Goal: Information Seeking & Learning: Learn about a topic

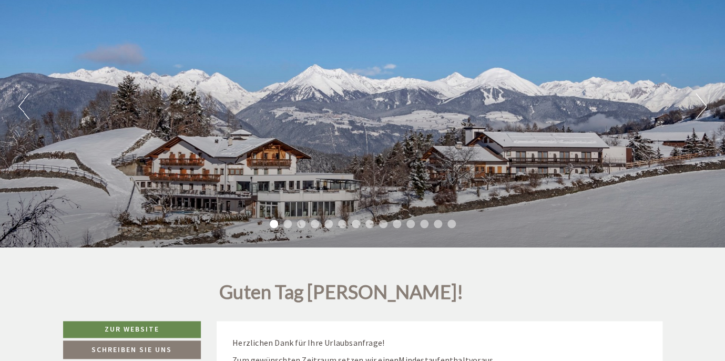
click at [291, 226] on ul "1 2 3 4 5 6 7 8 9 10 11 12 13 14" at bounding box center [362, 225] width 725 height 12
click at [304, 224] on li "3" at bounding box center [301, 224] width 8 height 8
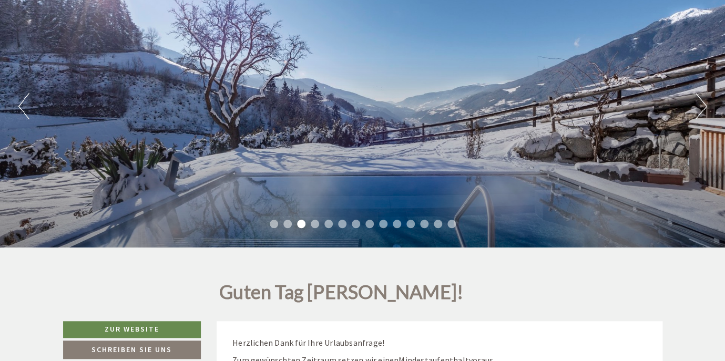
click at [317, 225] on li "4" at bounding box center [315, 224] width 8 height 8
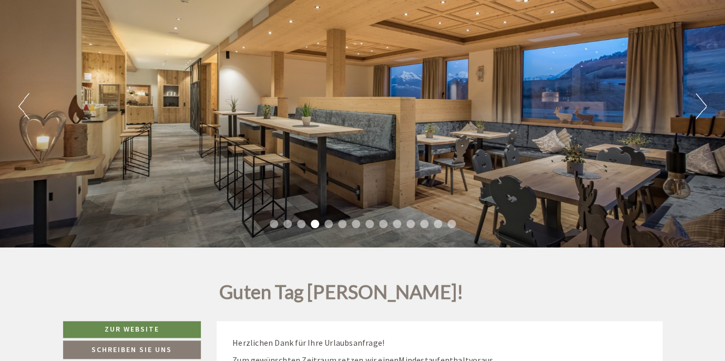
click at [329, 227] on li "5" at bounding box center [329, 224] width 8 height 8
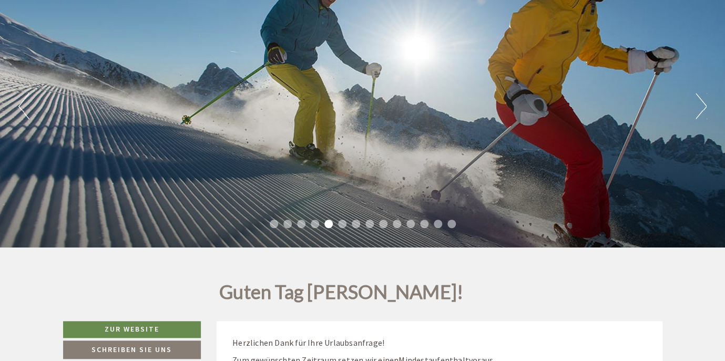
click at [347, 226] on ul "1 2 3 4 5 6 7 8 9 10 11 12 13 14" at bounding box center [362, 225] width 725 height 12
click at [345, 221] on li "6" at bounding box center [342, 224] width 8 height 8
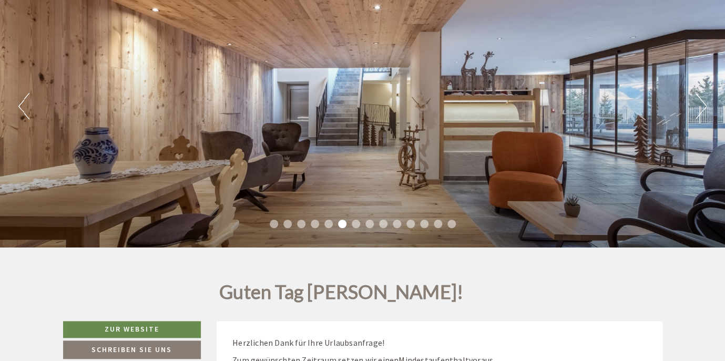
click at [360, 223] on li "7" at bounding box center [356, 224] width 8 height 8
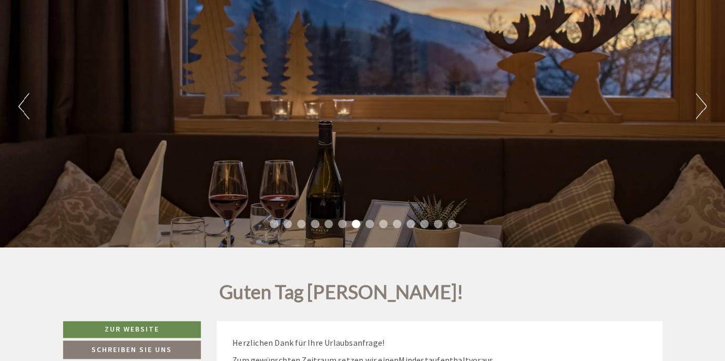
click at [375, 223] on ul "1 2 3 4 5 6 7 8 9 10 11 12 13 14" at bounding box center [362, 225] width 725 height 12
click at [368, 225] on li "8" at bounding box center [370, 224] width 8 height 8
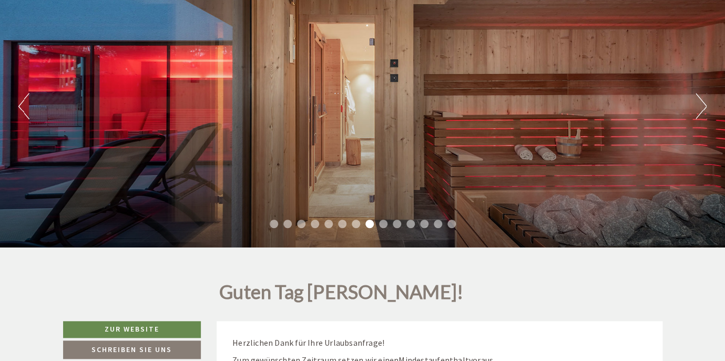
click at [385, 224] on li "9" at bounding box center [383, 224] width 8 height 8
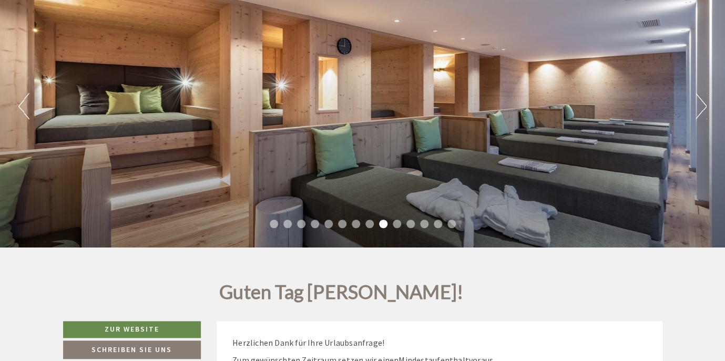
click at [398, 225] on li "10" at bounding box center [397, 224] width 8 height 8
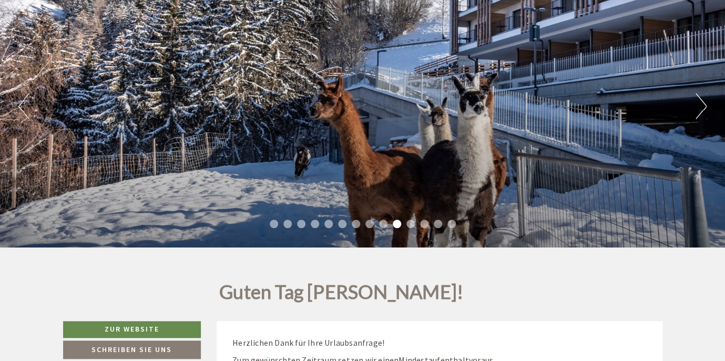
click at [413, 224] on li "11" at bounding box center [411, 224] width 8 height 8
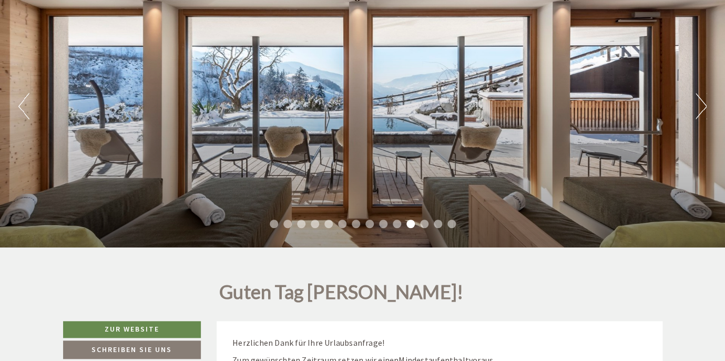
click at [423, 224] on li "12" at bounding box center [424, 224] width 8 height 8
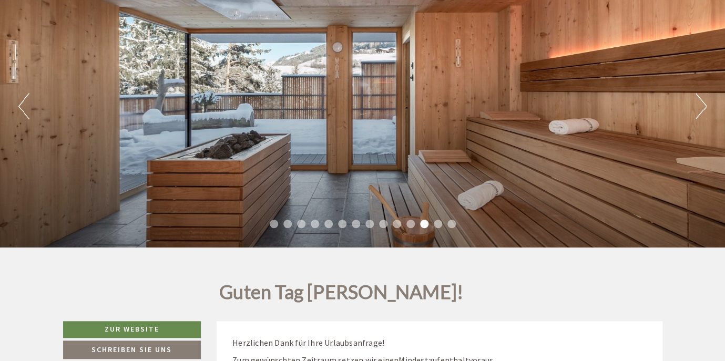
click at [436, 224] on li "13" at bounding box center [438, 224] width 8 height 8
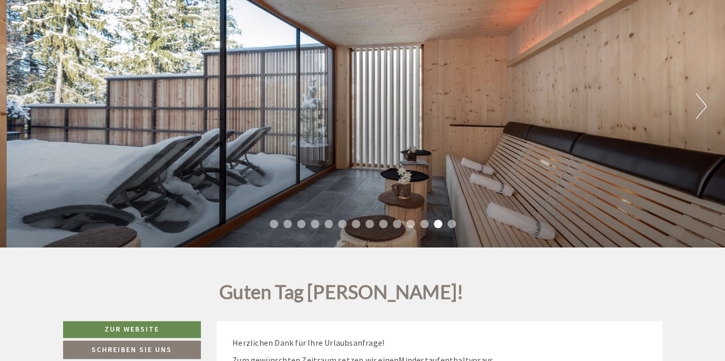
click at [447, 224] on ul "1 2 3 4 5 6 7 8 9 10 11 12 13 14" at bounding box center [362, 225] width 725 height 12
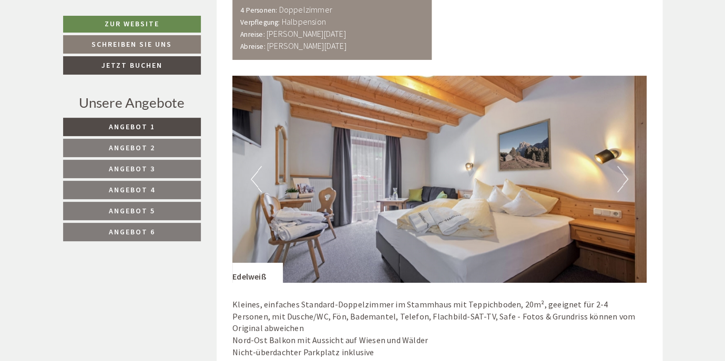
scroll to position [1328, 0]
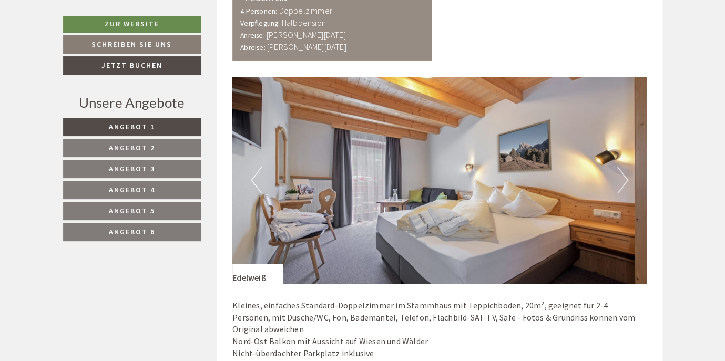
click at [621, 172] on button "Next" at bounding box center [623, 180] width 11 height 26
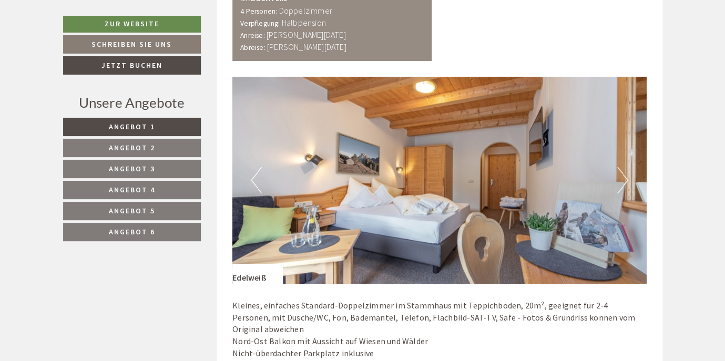
click at [621, 172] on button "Next" at bounding box center [623, 180] width 11 height 26
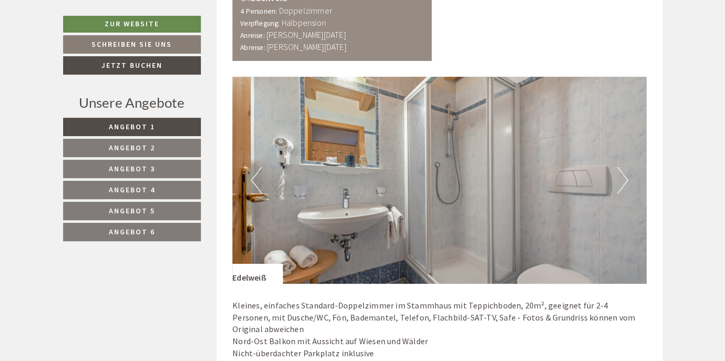
click at [621, 172] on button "Next" at bounding box center [623, 180] width 11 height 26
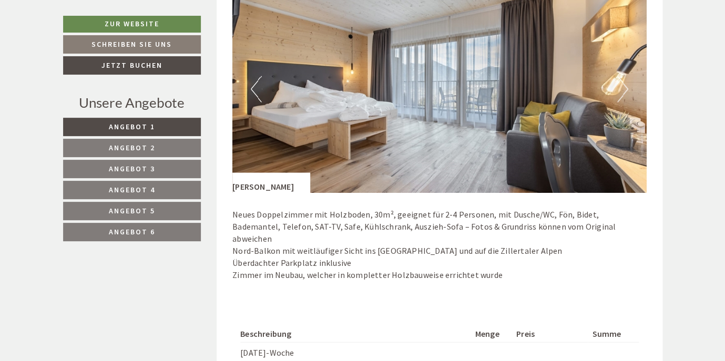
scroll to position [692, 0]
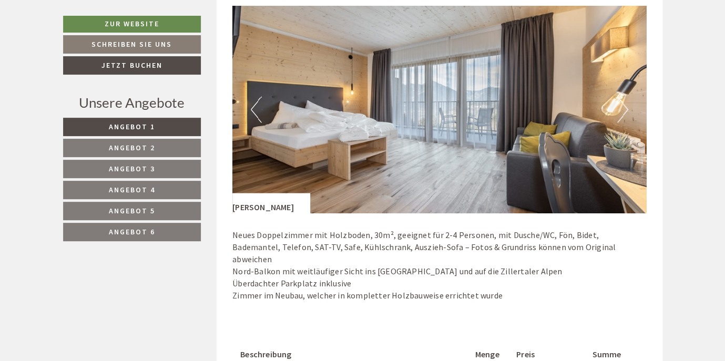
click at [625, 108] on button "Next" at bounding box center [623, 109] width 11 height 26
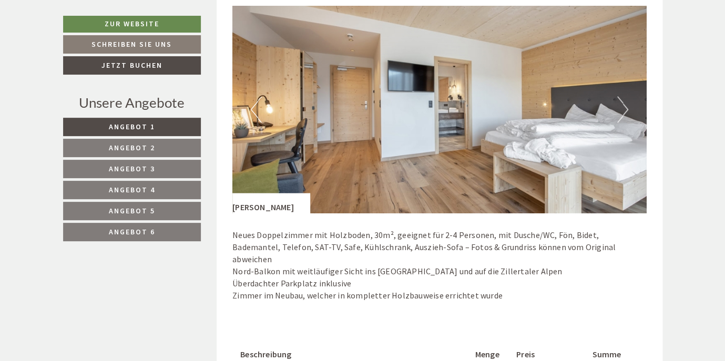
click at [625, 108] on button "Next" at bounding box center [623, 109] width 11 height 26
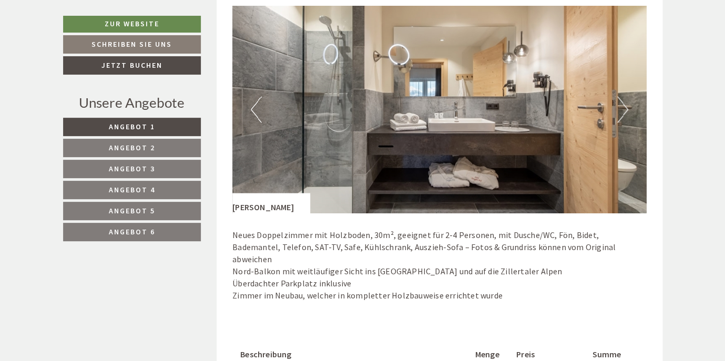
click at [625, 108] on button "Next" at bounding box center [623, 109] width 11 height 26
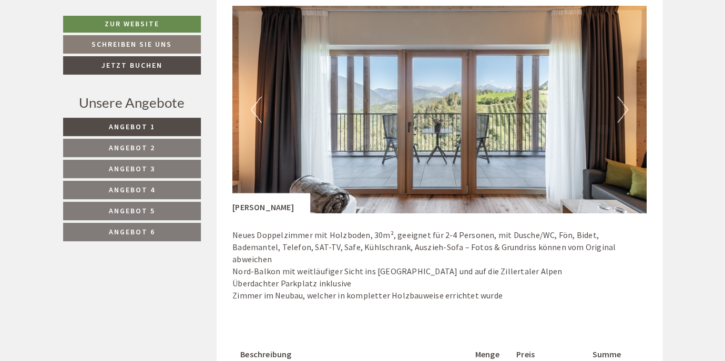
click at [625, 108] on button "Next" at bounding box center [623, 109] width 11 height 26
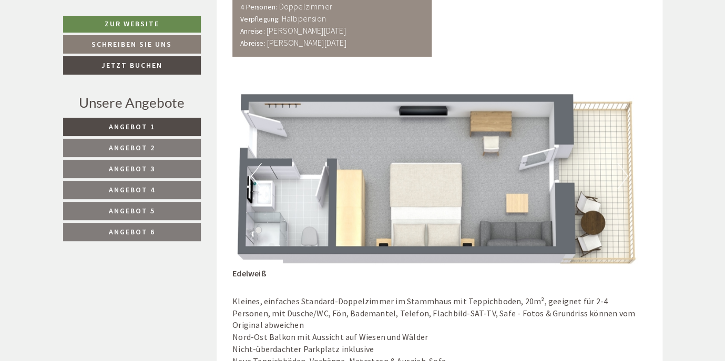
scroll to position [1338, 0]
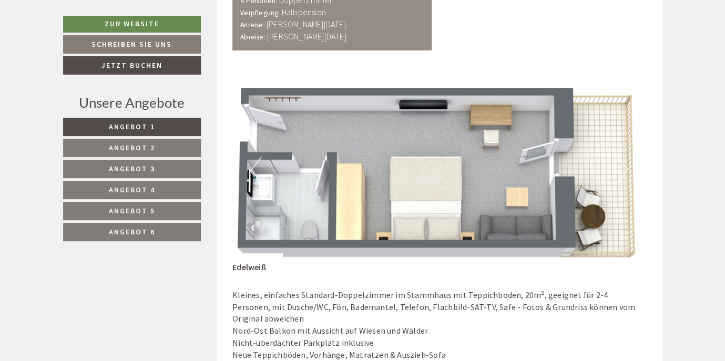
click at [142, 154] on link "Angebot 2" at bounding box center [132, 148] width 138 height 18
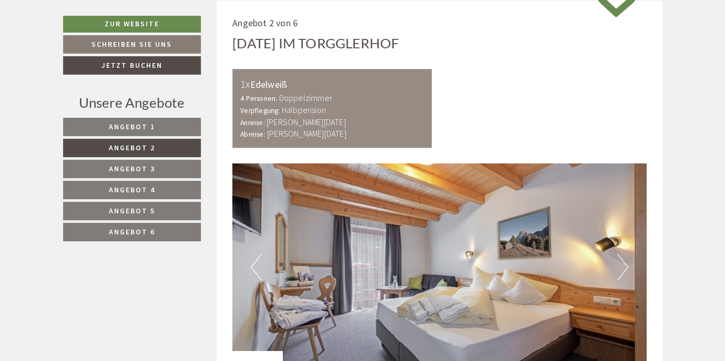
click at [139, 166] on span "Angebot 3" at bounding box center [132, 168] width 46 height 9
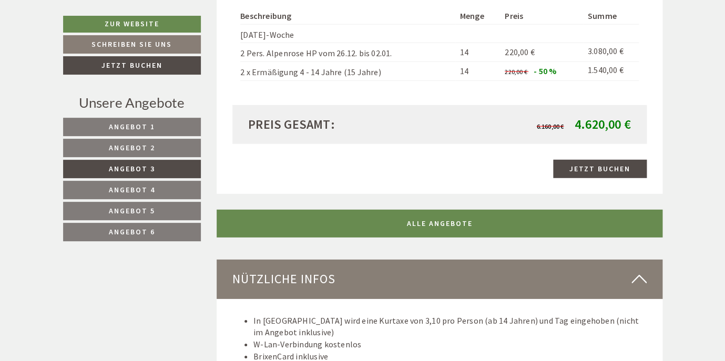
scroll to position [1007, 0]
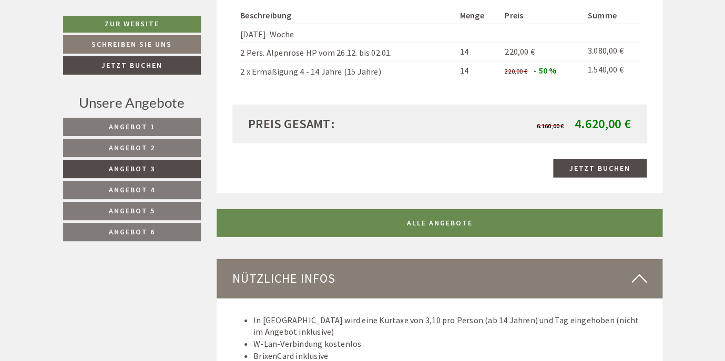
click at [153, 187] on span "Angebot 4" at bounding box center [132, 189] width 46 height 9
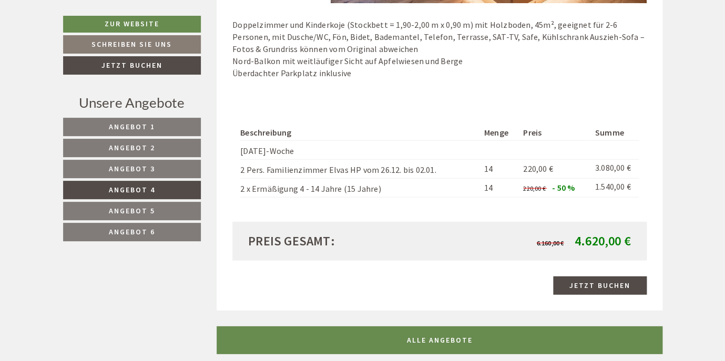
scroll to position [905, 0]
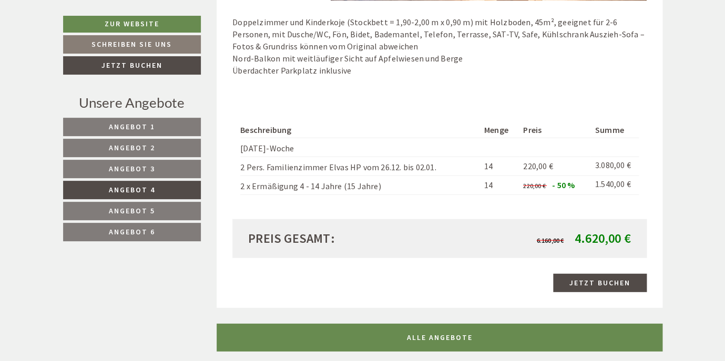
click at [132, 206] on link "Angebot 5" at bounding box center [132, 211] width 138 height 18
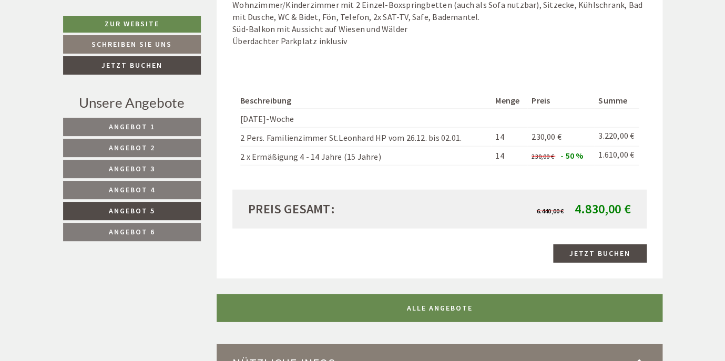
scroll to position [935, 0]
click at [163, 234] on link "Angebot 6" at bounding box center [132, 232] width 138 height 18
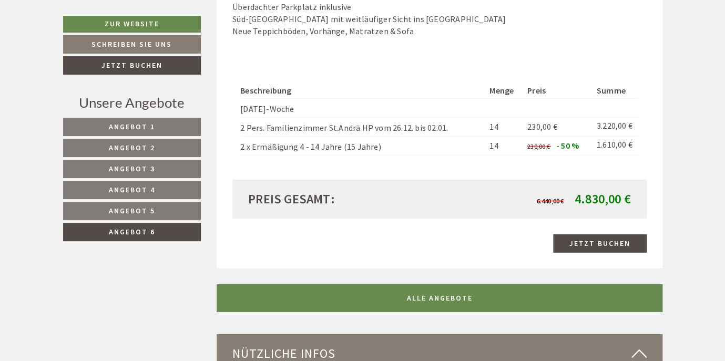
scroll to position [947, 0]
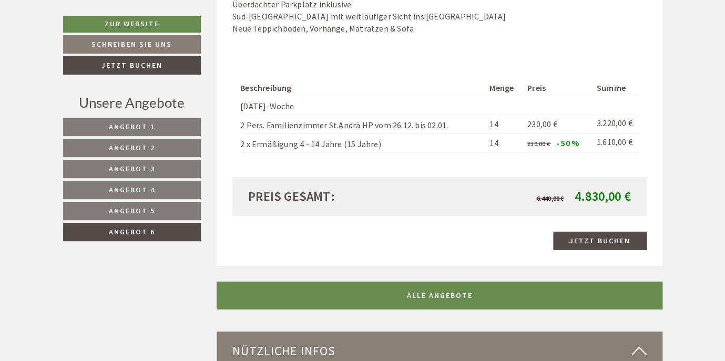
click at [156, 125] on link "Angebot 1" at bounding box center [132, 127] width 138 height 18
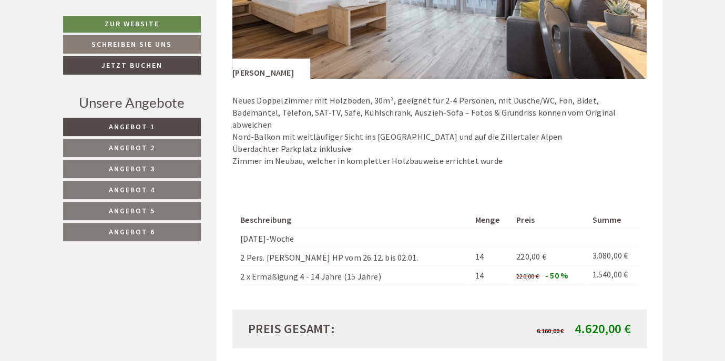
scroll to position [830, 0]
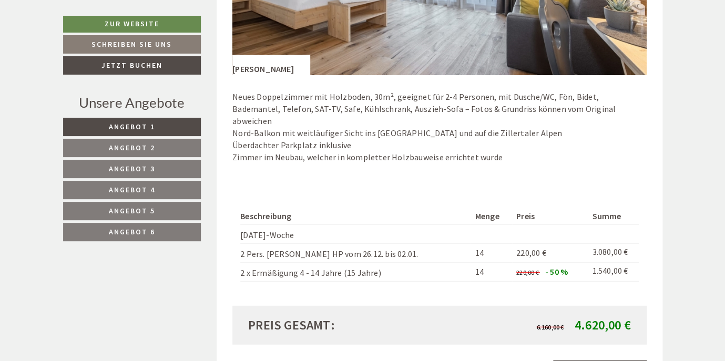
click at [126, 146] on span "Angebot 2" at bounding box center [132, 147] width 46 height 9
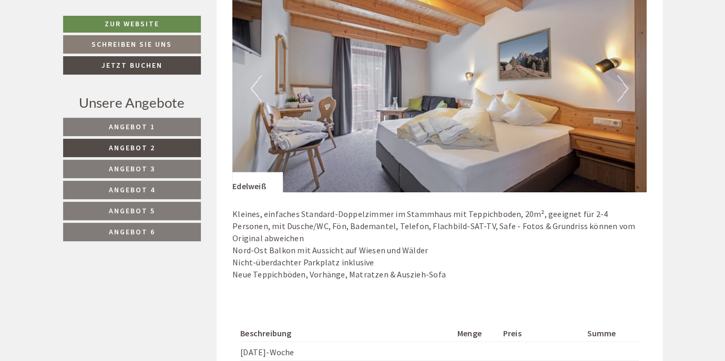
scroll to position [700, 0]
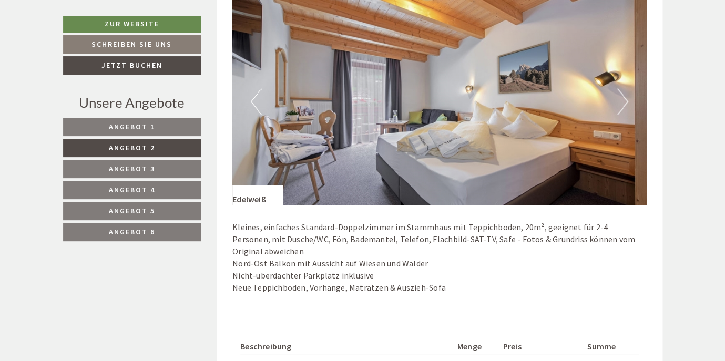
click at [624, 105] on button "Next" at bounding box center [623, 101] width 11 height 26
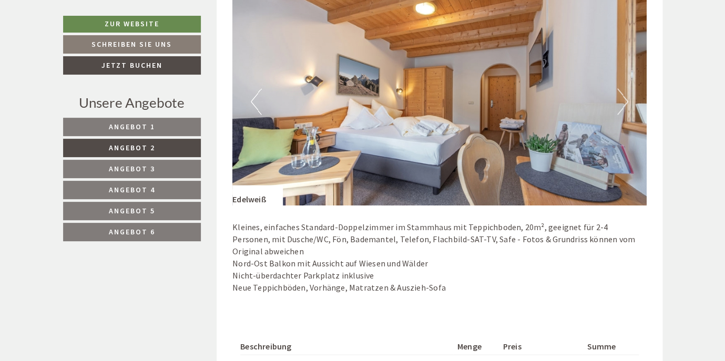
click at [624, 105] on button "Next" at bounding box center [623, 101] width 11 height 26
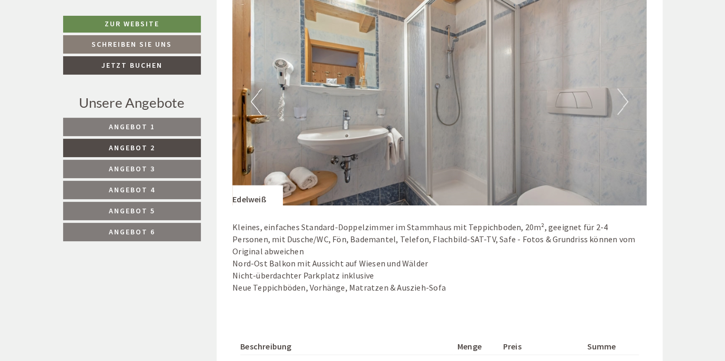
click at [624, 105] on button "Next" at bounding box center [623, 101] width 11 height 26
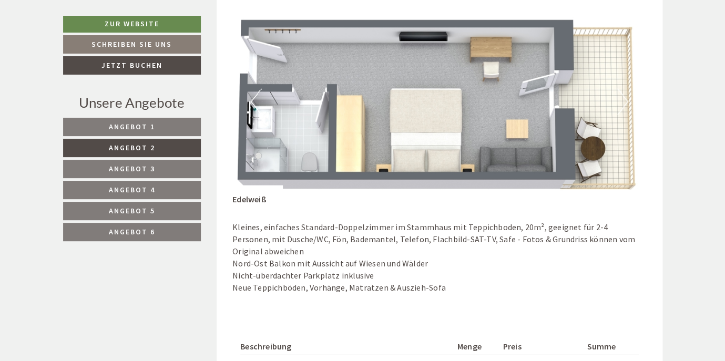
click at [149, 125] on span "Angebot 1" at bounding box center [132, 126] width 46 height 9
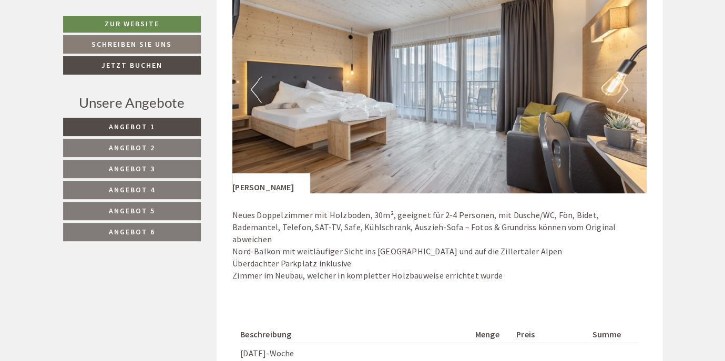
scroll to position [690, 0]
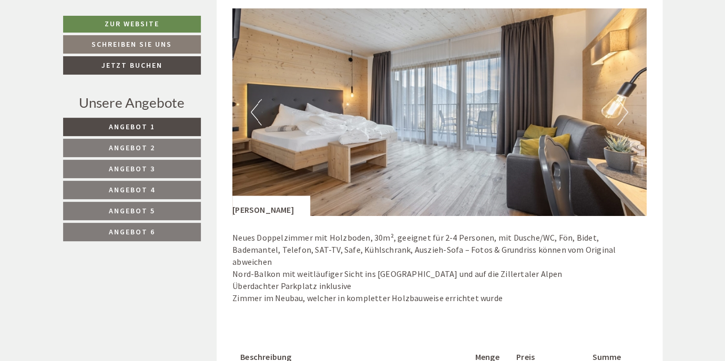
click at [614, 122] on img at bounding box center [440, 111] width 415 height 207
click at [622, 113] on button "Next" at bounding box center [623, 112] width 11 height 26
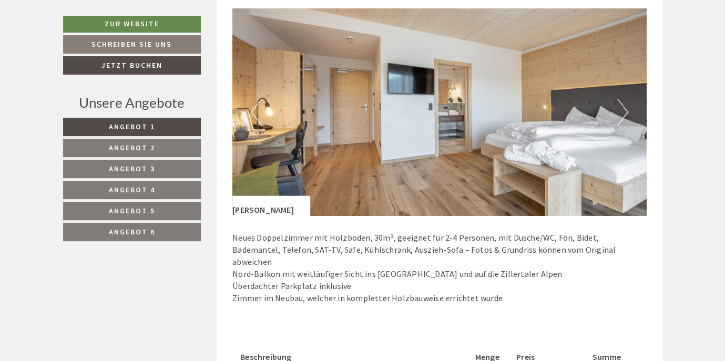
click at [622, 113] on button "Next" at bounding box center [623, 112] width 11 height 26
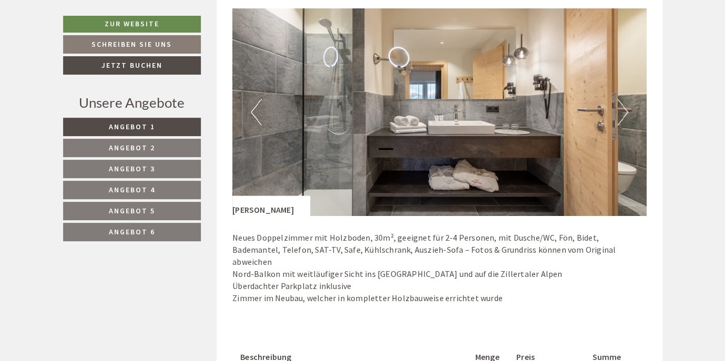
click at [622, 113] on button "Next" at bounding box center [623, 112] width 11 height 26
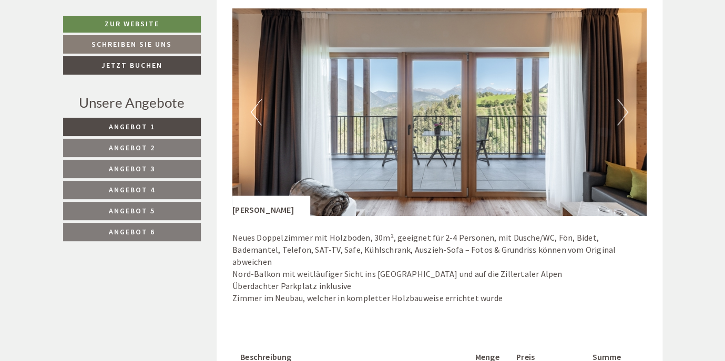
click at [622, 113] on button "Next" at bounding box center [623, 112] width 11 height 26
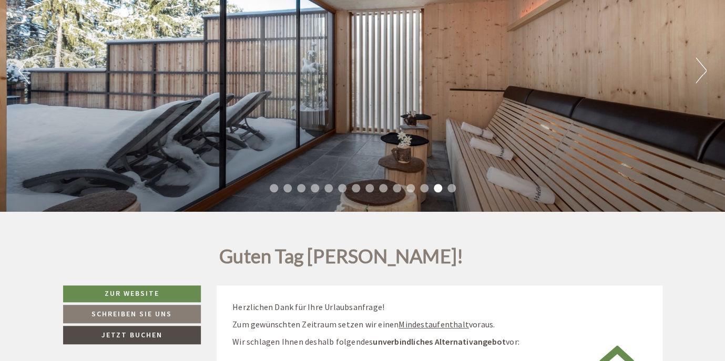
scroll to position [0, 0]
